Goal: Obtain resource: Obtain resource

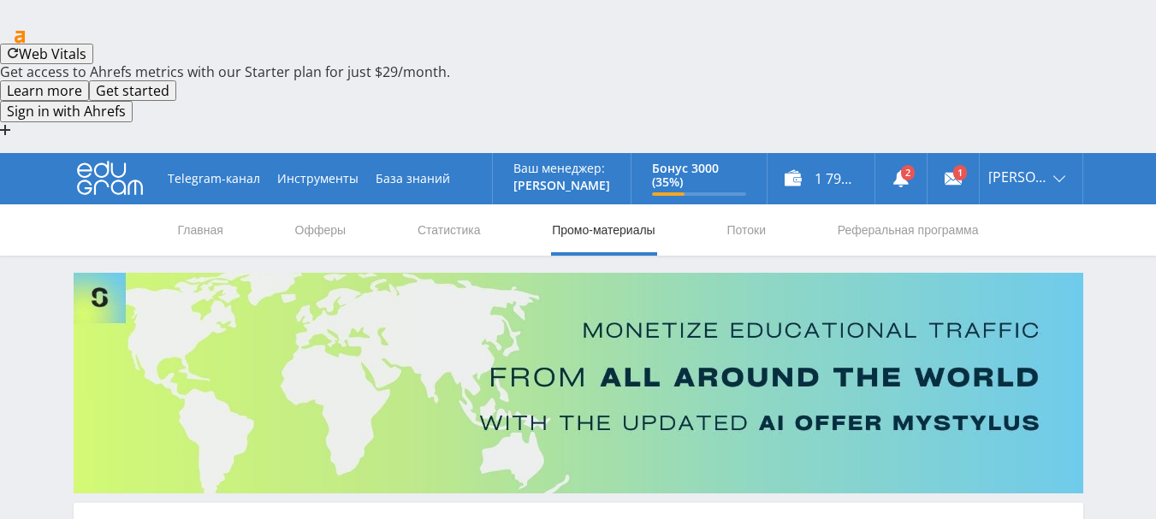
scroll to position [540, 0]
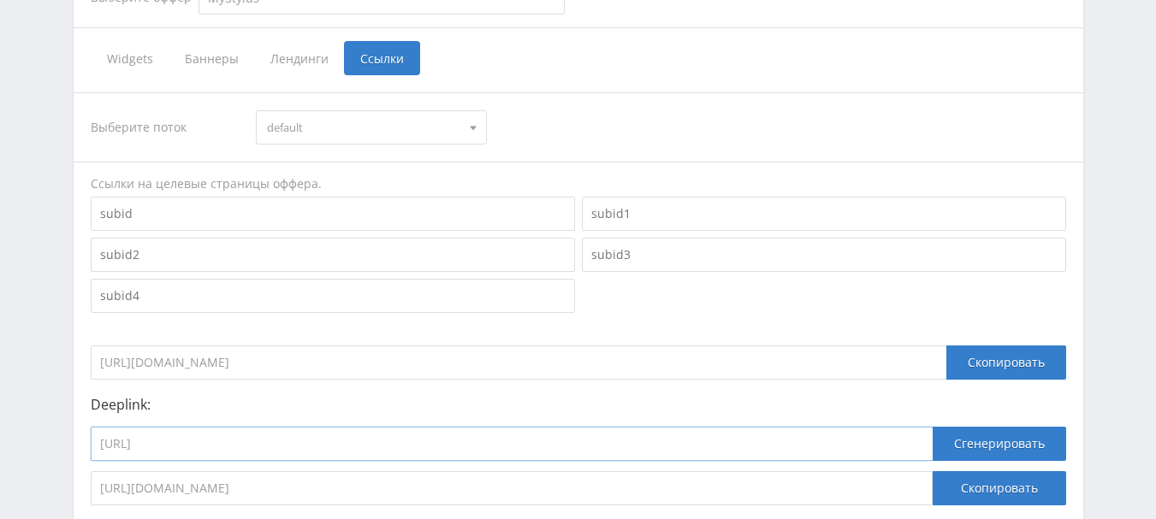
drag, startPoint x: 324, startPoint y: 325, endPoint x: 104, endPoint y: 325, distance: 220.7
click at [100, 427] on input "[URL]" at bounding box center [512, 444] width 842 height 34
paste input "generate_presentation_plus_bot"
type input "[URL]"
click at [981, 427] on button "Сгенерировать" at bounding box center [999, 444] width 133 height 34
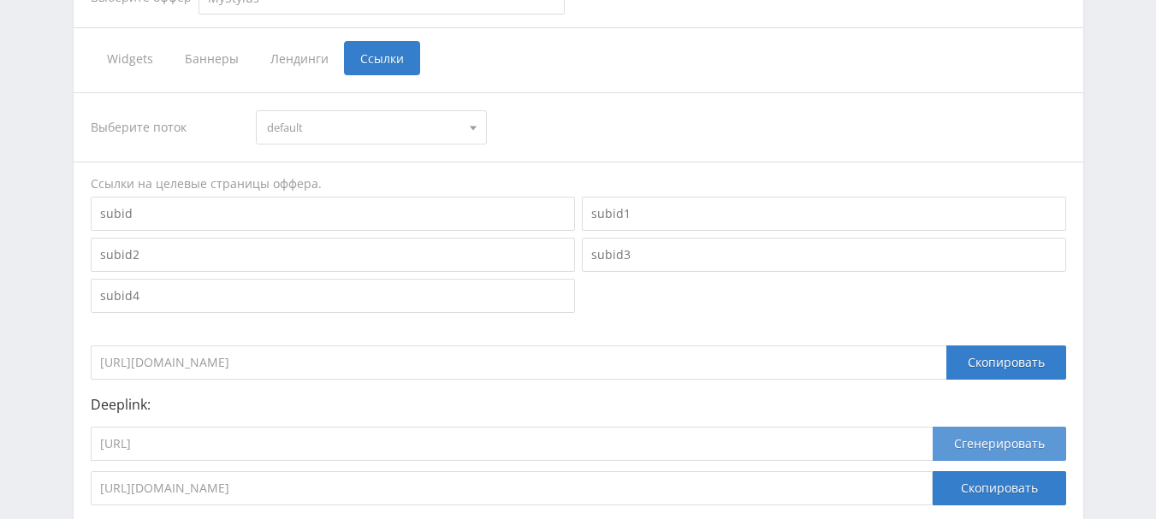
click at [1021, 427] on button "Сгенерировать" at bounding box center [999, 444] width 133 height 34
click at [679, 471] on input "[URL][DOMAIN_NAME]" at bounding box center [512, 488] width 842 height 34
click at [458, 427] on input "[URL]" at bounding box center [512, 444] width 842 height 34
click at [1013, 427] on button "Сгенерировать" at bounding box center [999, 444] width 133 height 34
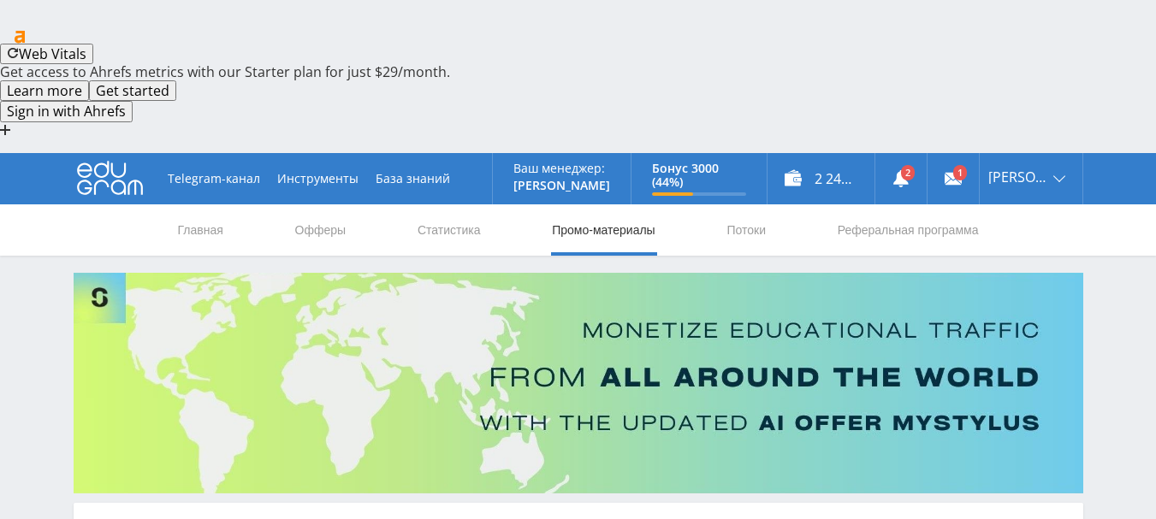
click at [584, 204] on link "Промо-материалы" at bounding box center [603, 229] width 106 height 51
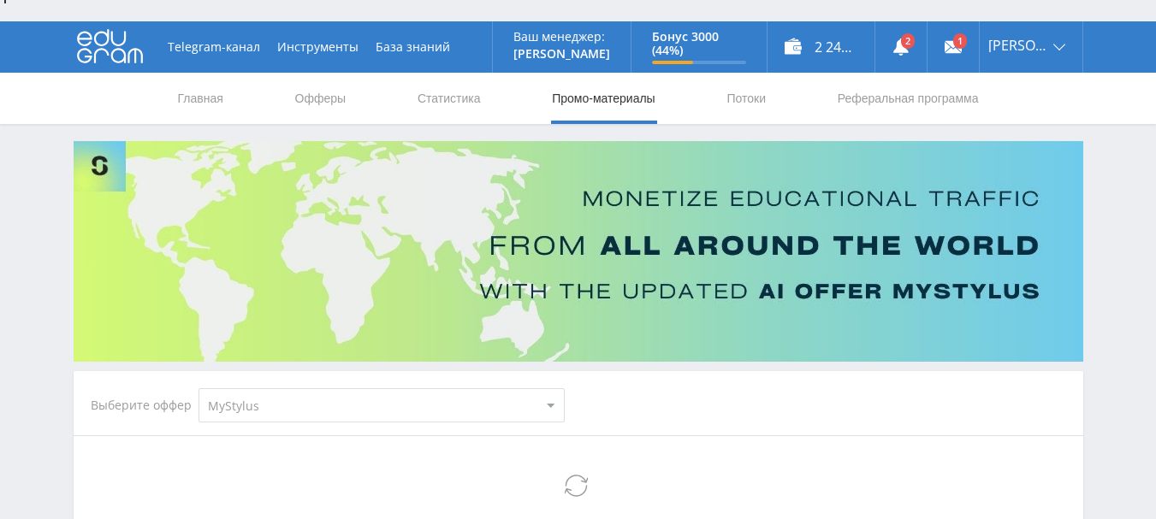
scroll to position [342, 0]
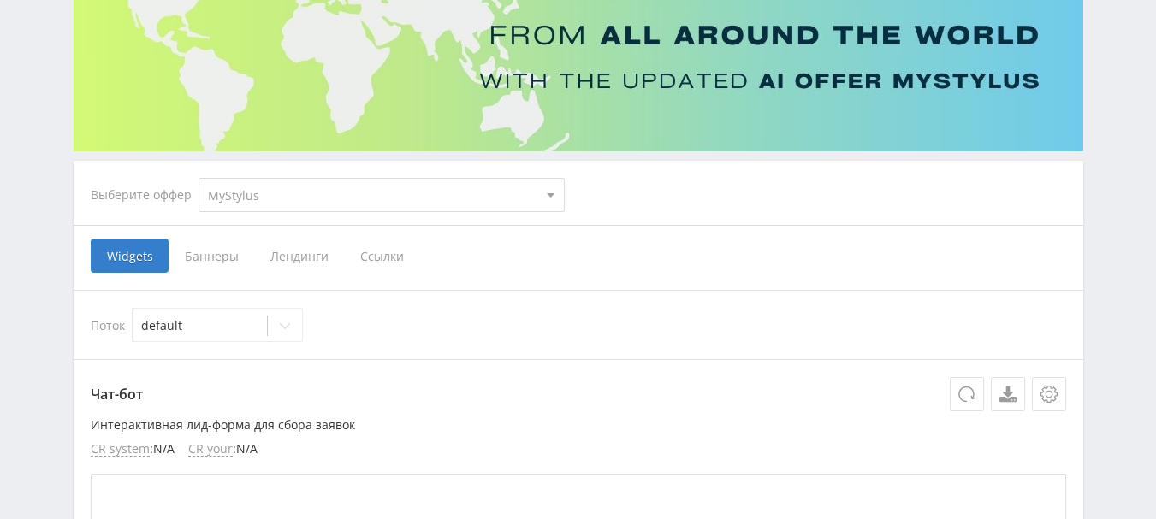
click at [394, 239] on span "Ссылки" at bounding box center [382, 256] width 76 height 34
click at [0, 0] on input "Ссылки" at bounding box center [0, 0] width 0 height 0
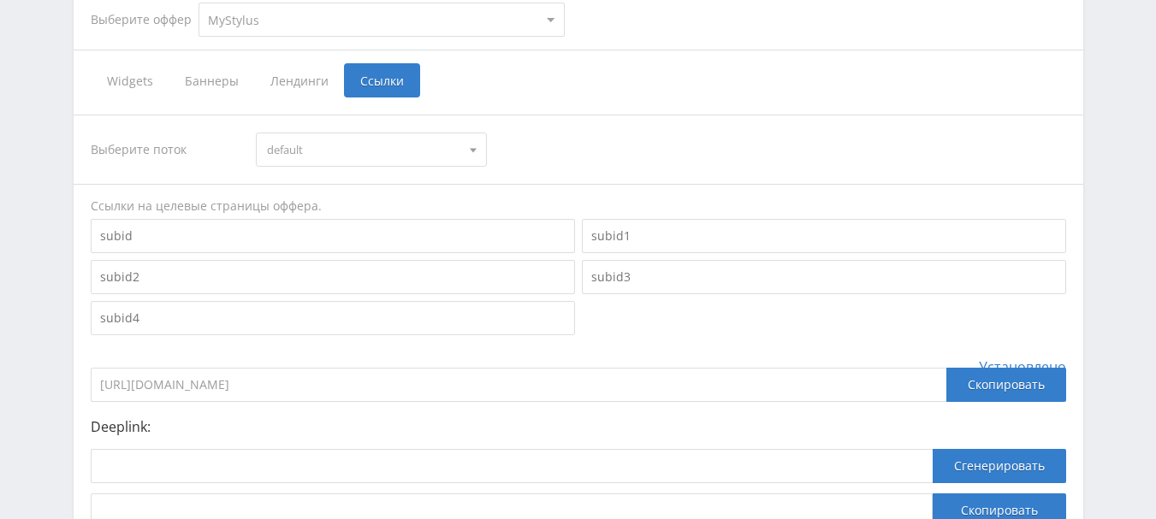
scroll to position [540, 0]
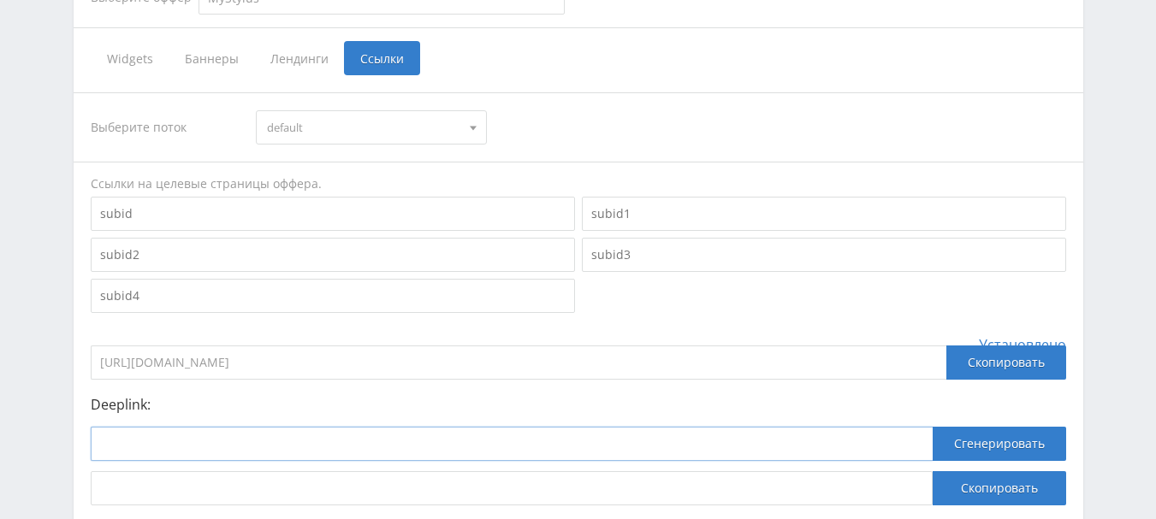
click at [322, 427] on input at bounding box center [512, 444] width 842 height 34
paste input "[URL]"
click at [1022, 427] on button "Сгенерировать" at bounding box center [999, 444] width 133 height 34
click at [1008, 427] on button "Сгенерировать" at bounding box center [999, 444] width 133 height 34
click at [439, 427] on input "[URL]" at bounding box center [512, 444] width 842 height 34
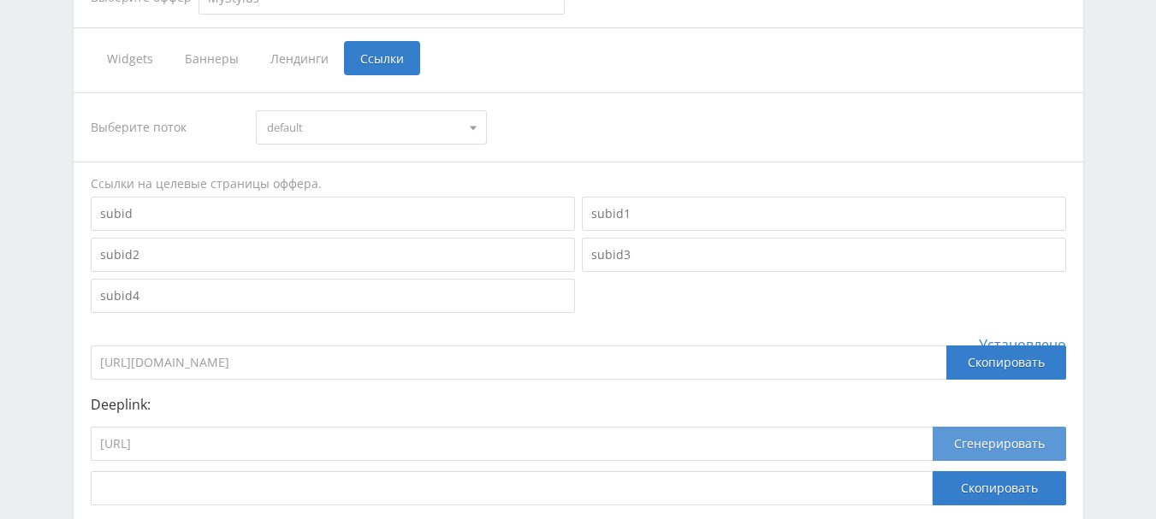
click at [990, 427] on button "Сгенерировать" at bounding box center [999, 444] width 133 height 34
click at [1005, 427] on button "Сгенерировать" at bounding box center [999, 444] width 133 height 34
click at [963, 427] on button "Сгенерировать" at bounding box center [999, 444] width 133 height 34
click at [448, 427] on input "[URL]" at bounding box center [512, 444] width 842 height 34
type input "[URL]"
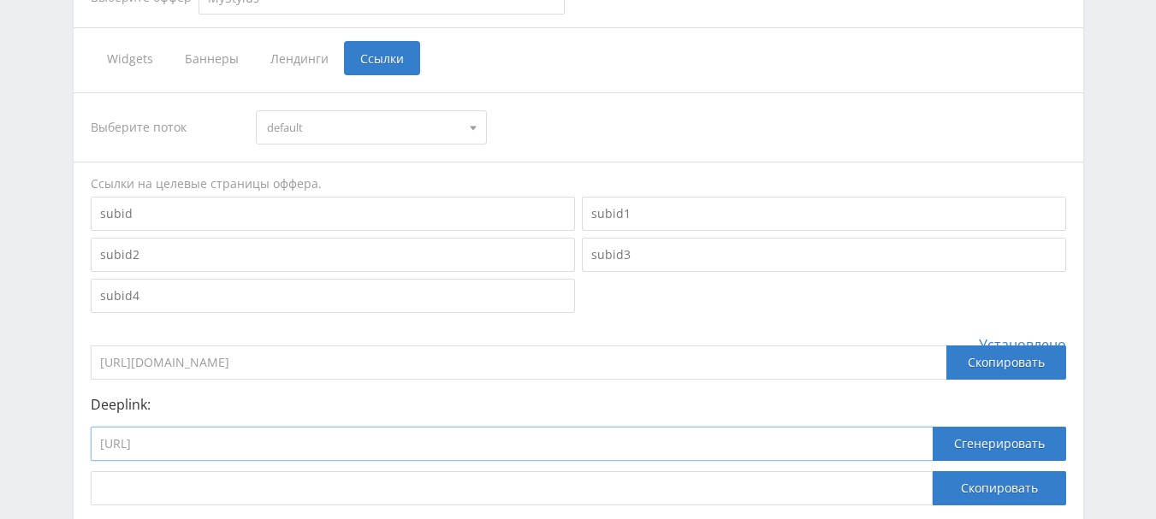
drag, startPoint x: 429, startPoint y: 317, endPoint x: 74, endPoint y: 310, distance: 354.3
click at [74, 310] on div "Выберите поток default default Ссылки на целевые страницы оффера. Установлено h…" at bounding box center [579, 298] width 1010 height 447
paste input "https://study24.ai/chat/generate_presentation_plus_bot?edugram_id=0714aede9467f…"
type input "https://study24.ai/chat/generate_presentation_plus_bot?edugram_id=0714aede9467f…"
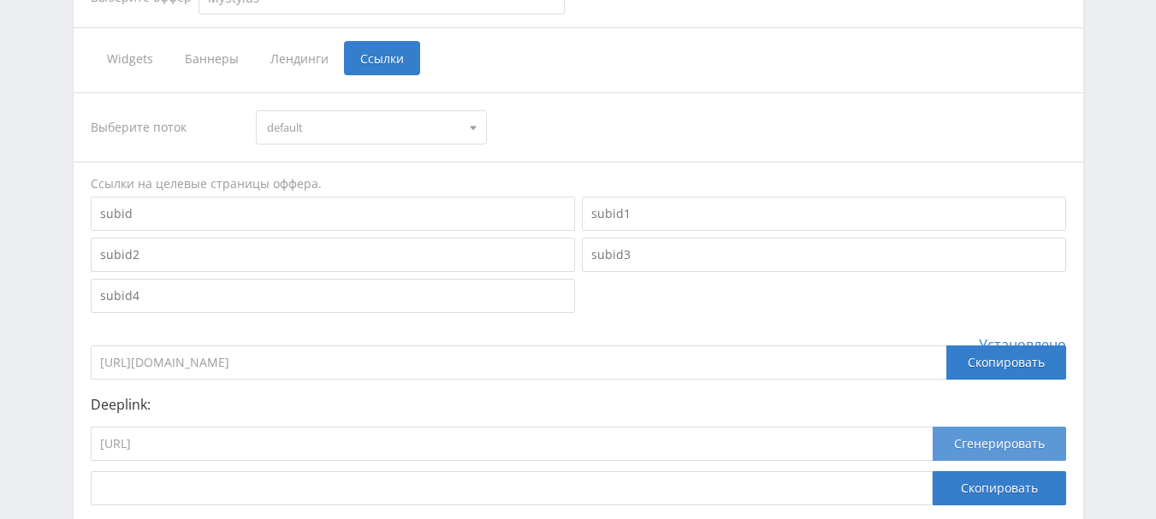
scroll to position [0, 0]
click at [1016, 427] on button "Сгенерировать" at bounding box center [999, 444] width 133 height 34
